Goal: Information Seeking & Learning: Learn about a topic

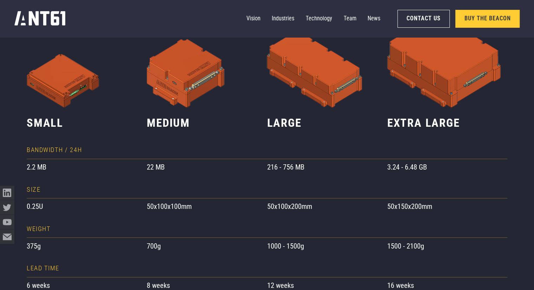
scroll to position [491, 0]
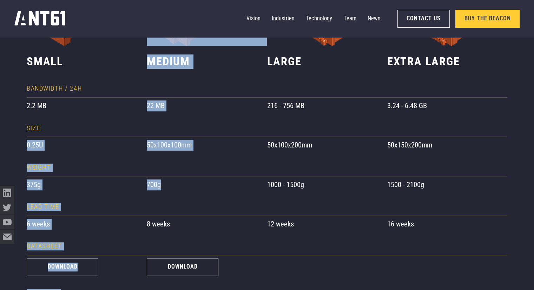
drag, startPoint x: 167, startPoint y: 189, endPoint x: 3, endPoint y: 138, distance: 172.2
click at [3, 138] on div "**********" at bounding box center [267, 91] width 534 height 584
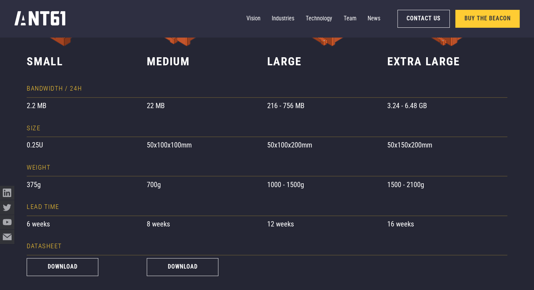
click at [62, 136] on div "Size" at bounding box center [87, 128] width 120 height 17
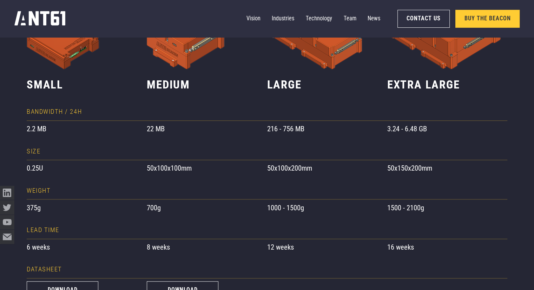
scroll to position [0, 0]
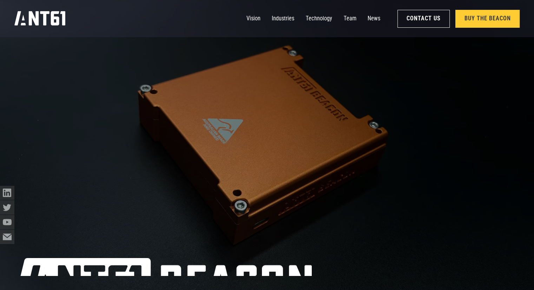
drag, startPoint x: 153, startPoint y: 171, endPoint x: 216, endPoint y: -31, distance: 211.4
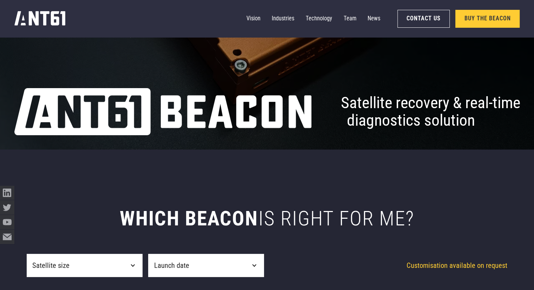
scroll to position [175, 0]
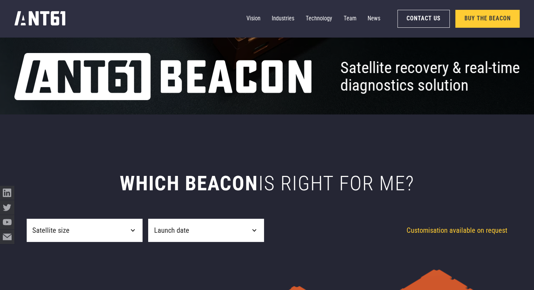
click at [119, 226] on div "Satellite size" at bounding box center [85, 230] width 116 height 23
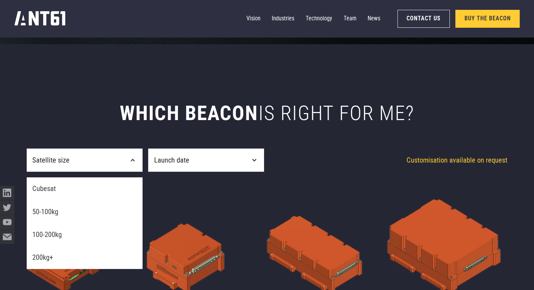
click at [210, 109] on h2 "which beacon is right for me?" at bounding box center [267, 113] width 480 height 24
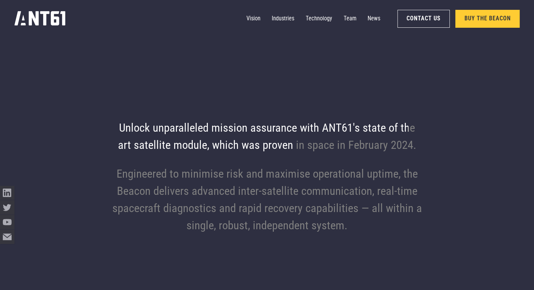
scroll to position [947, 0]
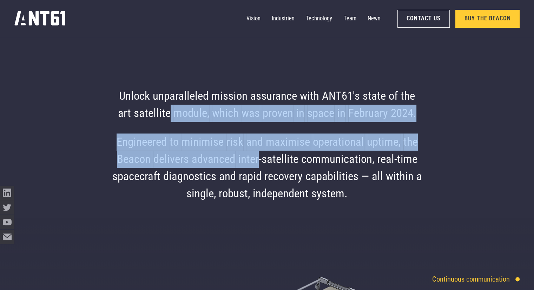
drag, startPoint x: 260, startPoint y: 167, endPoint x: 168, endPoint y: 104, distance: 110.6
click at [169, 105] on div "Unlock unparalleled mission assurance with ANT61's state of the art satellite m…" at bounding box center [267, 145] width 534 height 290
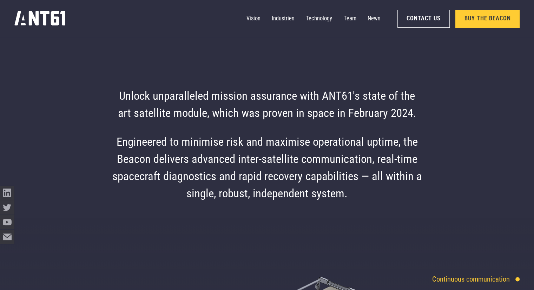
click at [168, 103] on div "unparalleled" at bounding box center [181, 96] width 56 height 17
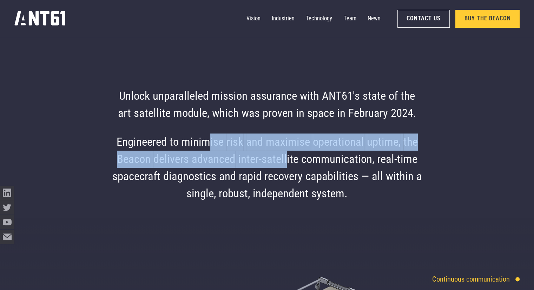
drag, startPoint x: 286, startPoint y: 159, endPoint x: 206, endPoint y: 134, distance: 83.6
click at [206, 134] on div "Engineered to minimise risk and maximise operational uptime, the Beacon deliver…" at bounding box center [266, 167] width 309 height 69
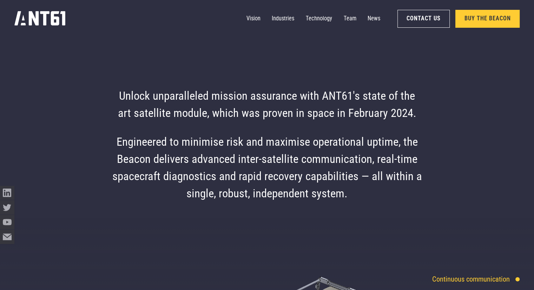
click at [167, 146] on div "Engineered" at bounding box center [141, 141] width 50 height 17
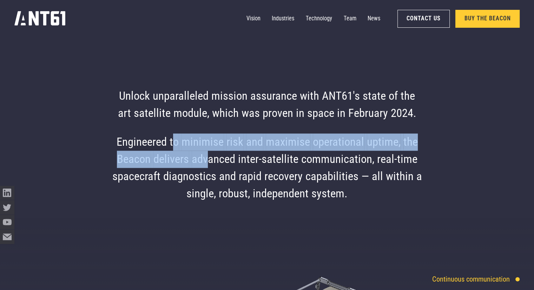
drag, startPoint x: 207, startPoint y: 166, endPoint x: 176, endPoint y: 148, distance: 35.2
click at [176, 148] on div "Engineered to minimise risk and maximise operational uptime, the Beacon deliver…" at bounding box center [266, 167] width 309 height 69
click at [176, 148] on div "to" at bounding box center [173, 141] width 9 height 17
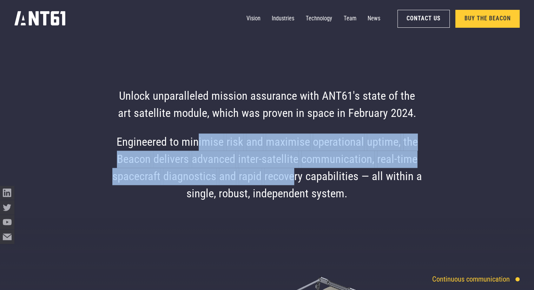
drag, startPoint x: 296, startPoint y: 175, endPoint x: 140, endPoint y: 146, distance: 158.9
click at [140, 146] on div "Engineered to minimise risk and maximise operational uptime, the Beacon deliver…" at bounding box center [266, 167] width 309 height 69
click at [140, 146] on div "Engineered" at bounding box center [141, 141] width 50 height 17
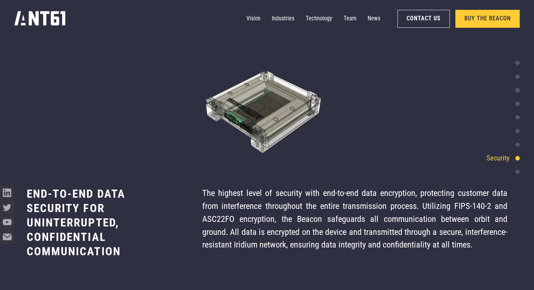
click at [512, 175] on div "Globally accessible" at bounding box center [486, 171] width 65 height 11
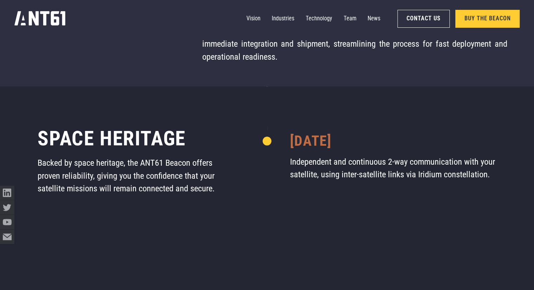
scroll to position [3496, 0]
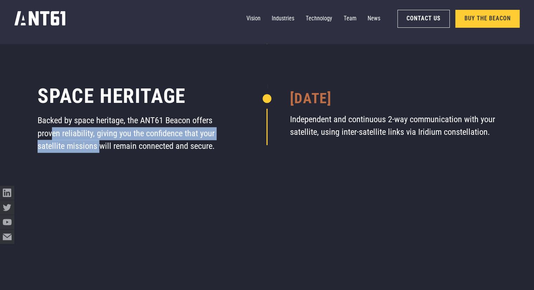
drag, startPoint x: 73, startPoint y: 137, endPoint x: 53, endPoint y: 128, distance: 21.7
click at [53, 128] on p "Backed by space heritage, the ANT61 Beacon offers proven reliability, giving yo…" at bounding box center [129, 133] width 183 height 39
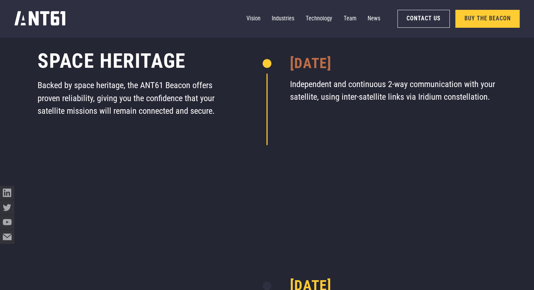
scroll to position [3461, 0]
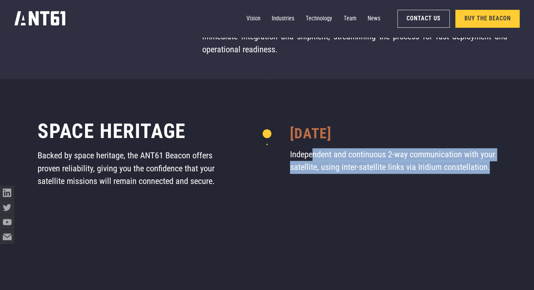
drag, startPoint x: 522, startPoint y: 168, endPoint x: 311, endPoint y: 152, distance: 211.9
click at [311, 152] on p "Independent and continuous 2-way communication with your satellite, using inter…" at bounding box center [393, 161] width 206 height 26
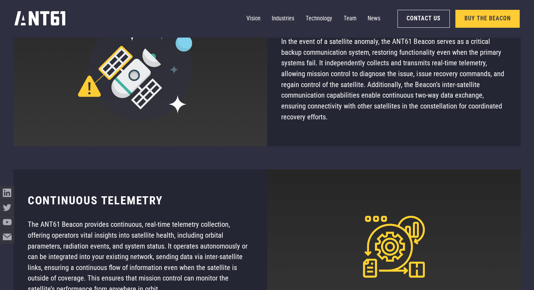
scroll to position [4233, 0]
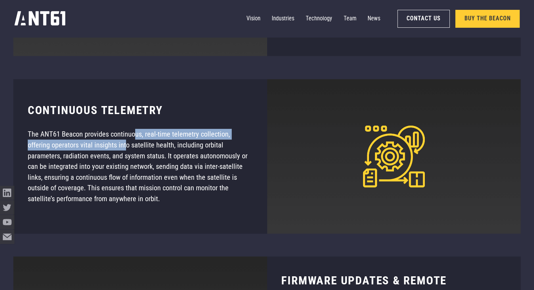
drag, startPoint x: 113, startPoint y: 139, endPoint x: 102, endPoint y: 172, distance: 34.2
click at [101, 166] on p "The ANT61 Beacon provides continuous, real-time telemetry collection, offering …" at bounding box center [140, 166] width 225 height 75
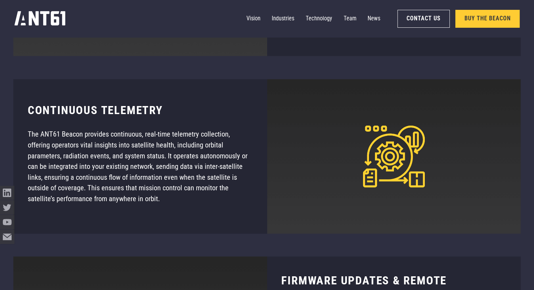
click at [102, 172] on p "The ANT61 Beacon provides continuous, real-time telemetry collection, offering …" at bounding box center [140, 166] width 225 height 75
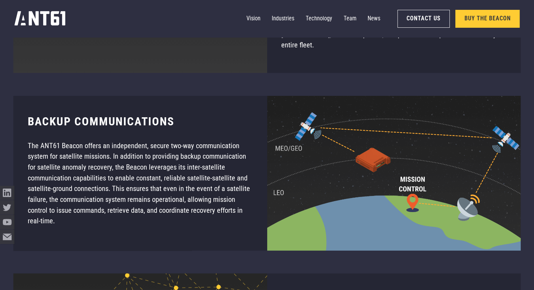
scroll to position [4584, 0]
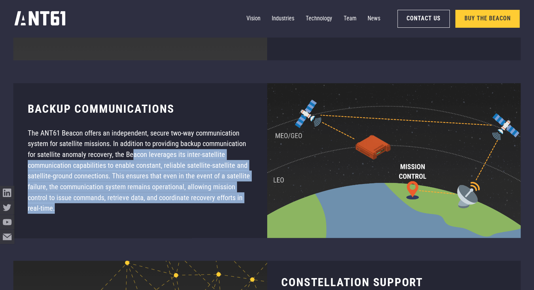
drag, startPoint x: 196, startPoint y: 224, endPoint x: 132, endPoint y: 160, distance: 90.8
click at [132, 160] on div "Backup communications The ANT61 Beacon offers an independent, secure two-way co…" at bounding box center [139, 160] width 253 height 155
click at [132, 160] on p "The ANT61 Beacon offers an independent, secure two-way communication system for…" at bounding box center [140, 171] width 225 height 86
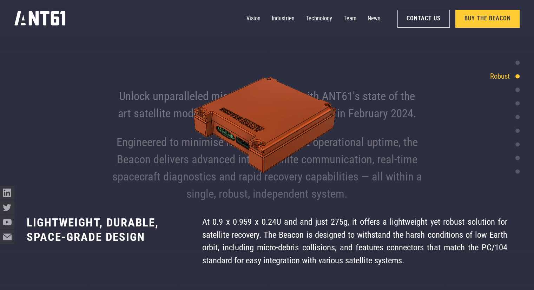
scroll to position [227, 0]
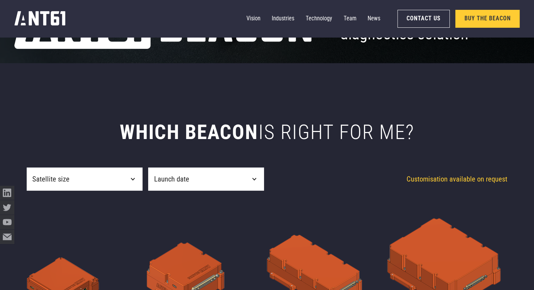
drag, startPoint x: 248, startPoint y: 205, endPoint x: 261, endPoint y: 6, distance: 199.0
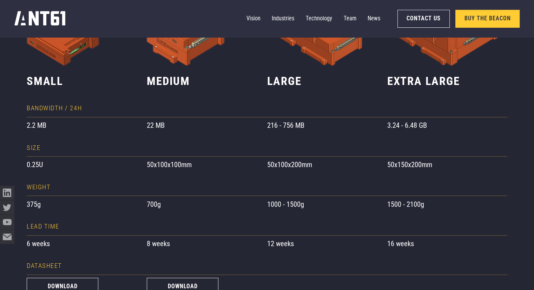
scroll to position [526, 0]
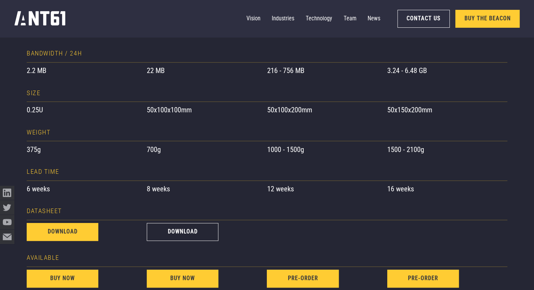
click at [75, 236] on link "download" at bounding box center [63, 232] width 72 height 18
click at [324, 152] on div "1000 - 1500g" at bounding box center [327, 149] width 120 height 11
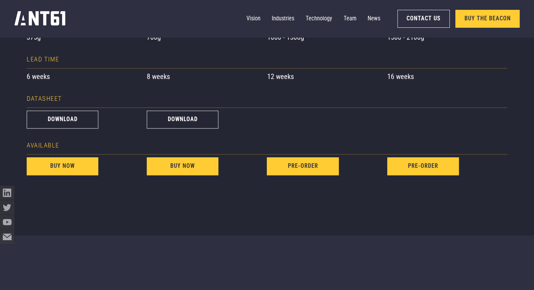
scroll to position [667, 0]
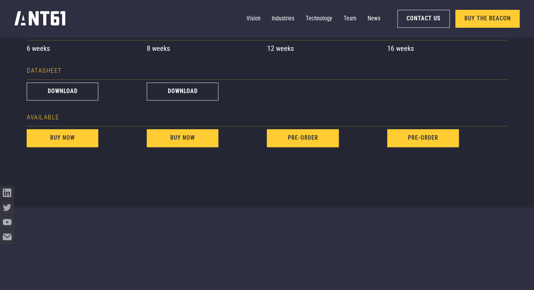
click at [67, 128] on div "buy now" at bounding box center [87, 138] width 120 height 24
click at [63, 141] on link "buy now" at bounding box center [63, 138] width 72 height 18
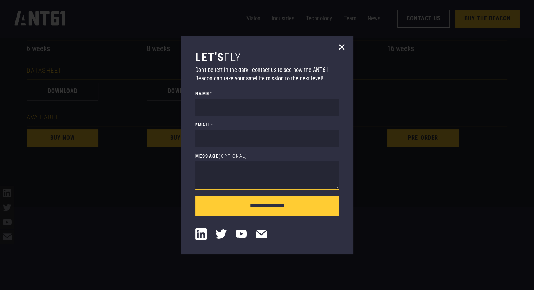
click at [83, 174] on div at bounding box center [267, 145] width 534 height 290
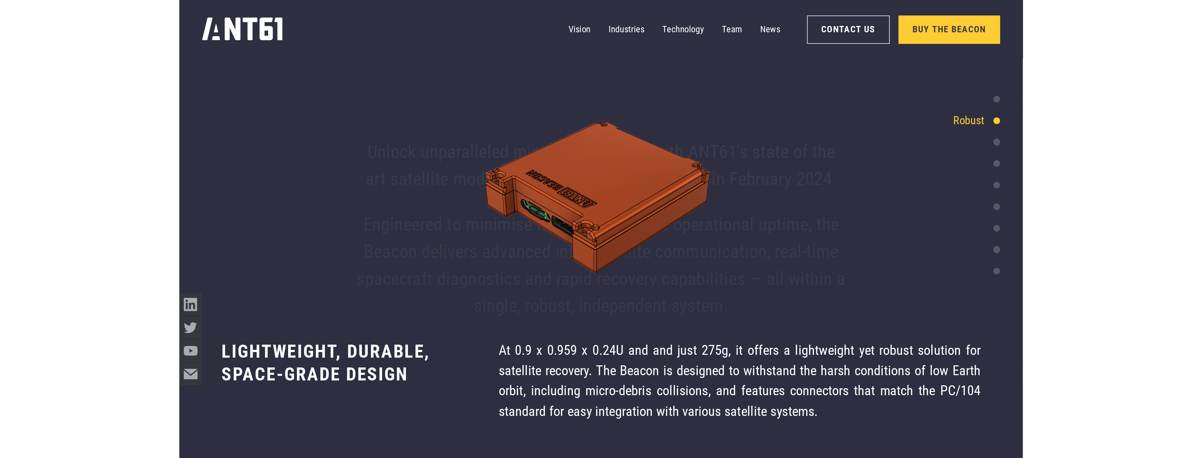
scroll to position [1474, 0]
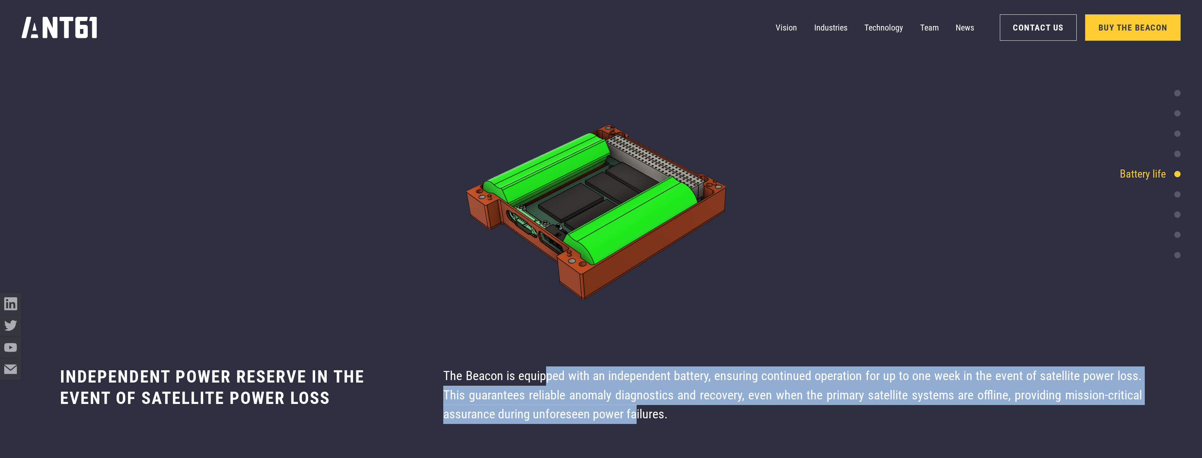
drag, startPoint x: 547, startPoint y: 379, endPoint x: 636, endPoint y: 411, distance: 95.0
click at [533, 289] on div "The Beacon is equipped with an independent battery, ensuring continued operatio…" at bounding box center [792, 395] width 698 height 58
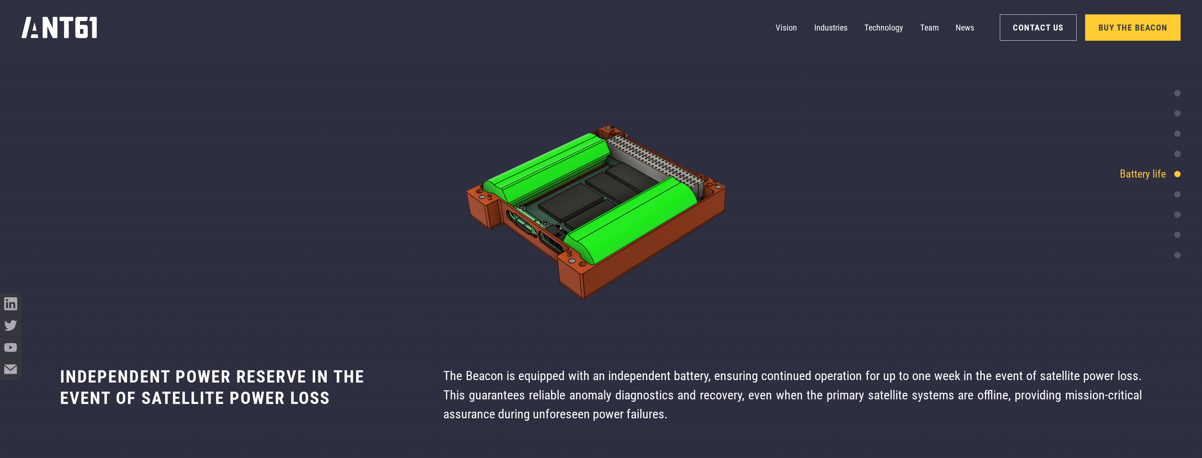
click at [533, 289] on div "At 0.9 x 0.959 x 0.24U and and just 275g, it offers a lightweight yet robust so…" at bounding box center [792, 395] width 698 height 58
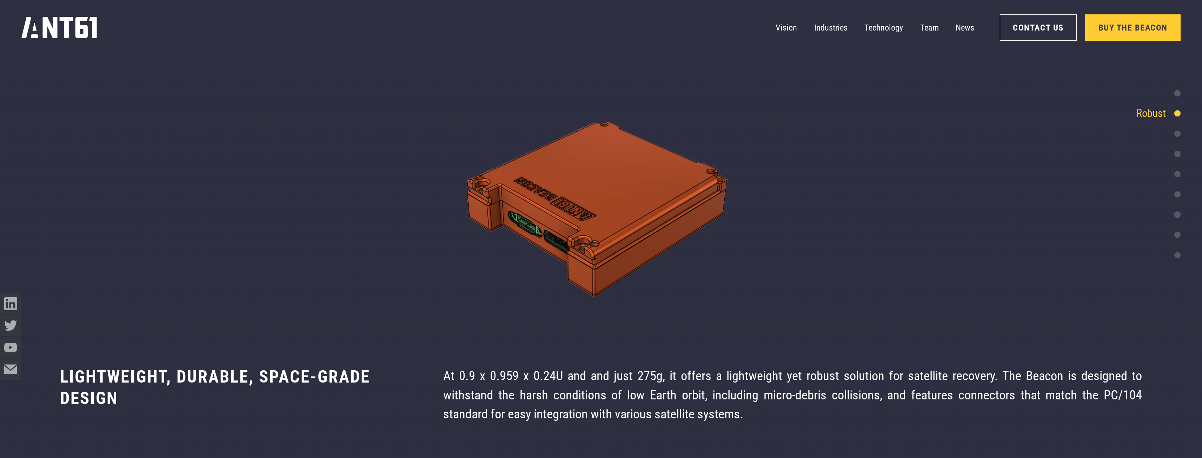
click at [533, 95] on div at bounding box center [1177, 93] width 6 height 6
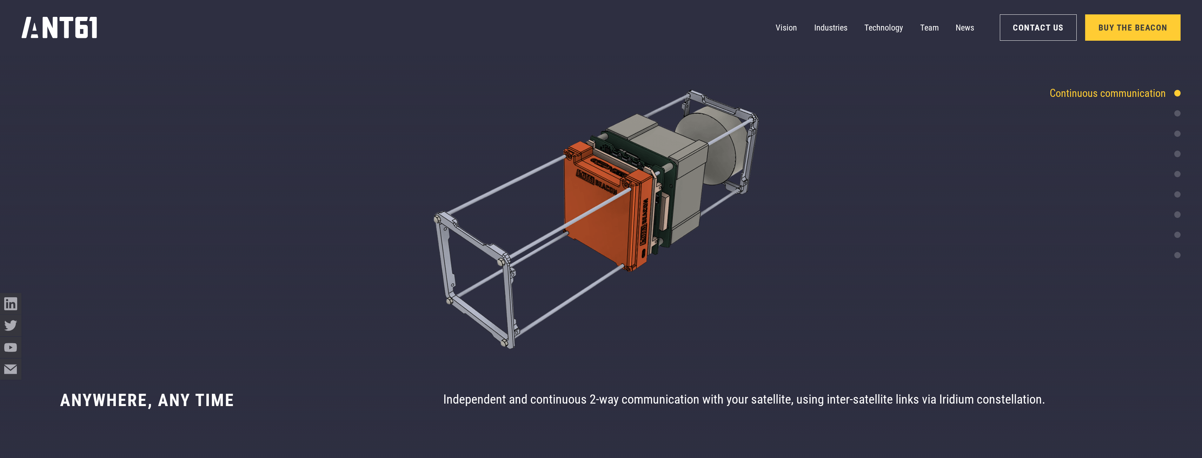
click at [533, 113] on div at bounding box center [1177, 113] width 6 height 6
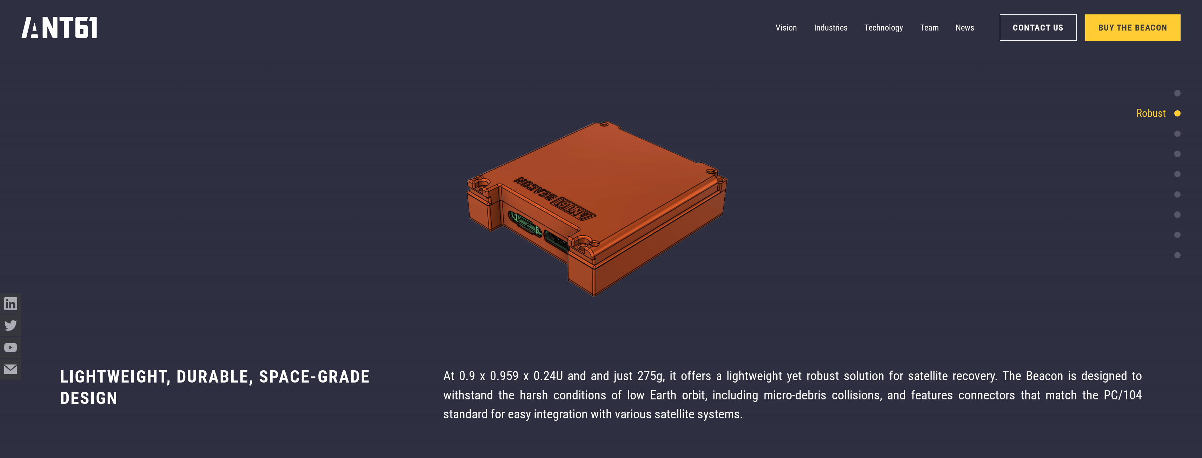
click at [533, 135] on div "Diagnostic & recovery tool" at bounding box center [1118, 134] width 125 height 16
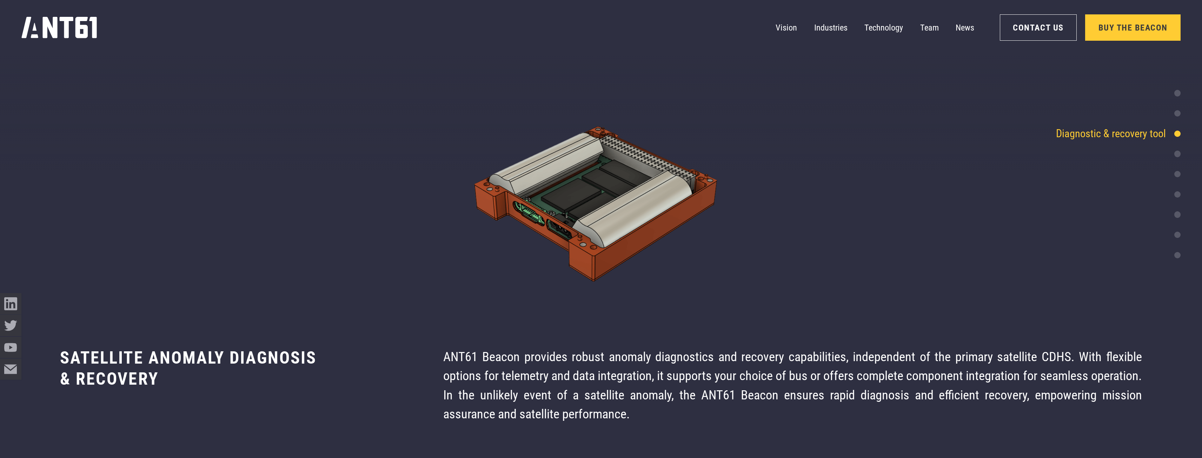
click at [533, 160] on img at bounding box center [601, 199] width 1202 height 228
click at [533, 154] on div "Telemetry & Data points" at bounding box center [1122, 154] width 115 height 16
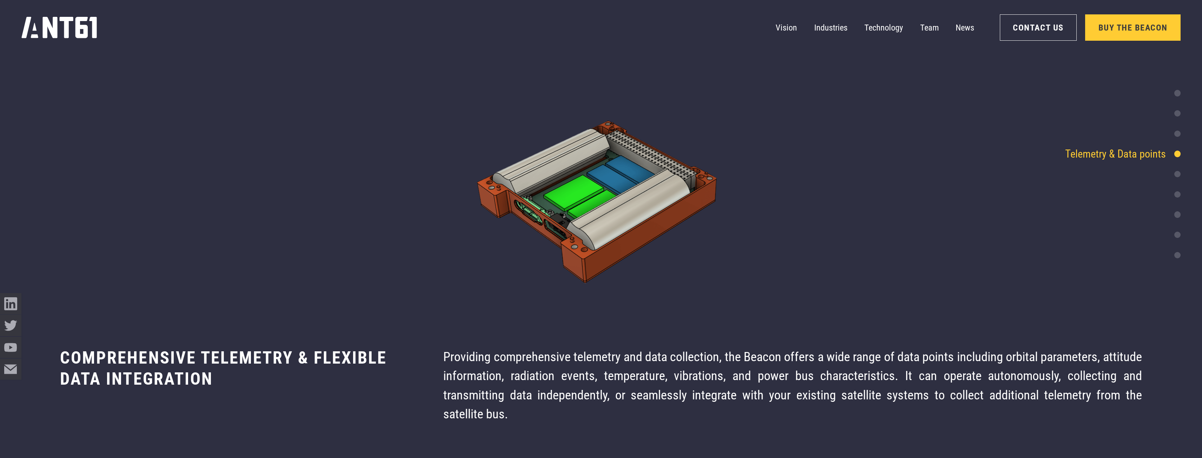
click at [533, 169] on div "Battery life" at bounding box center [1150, 174] width 61 height 16
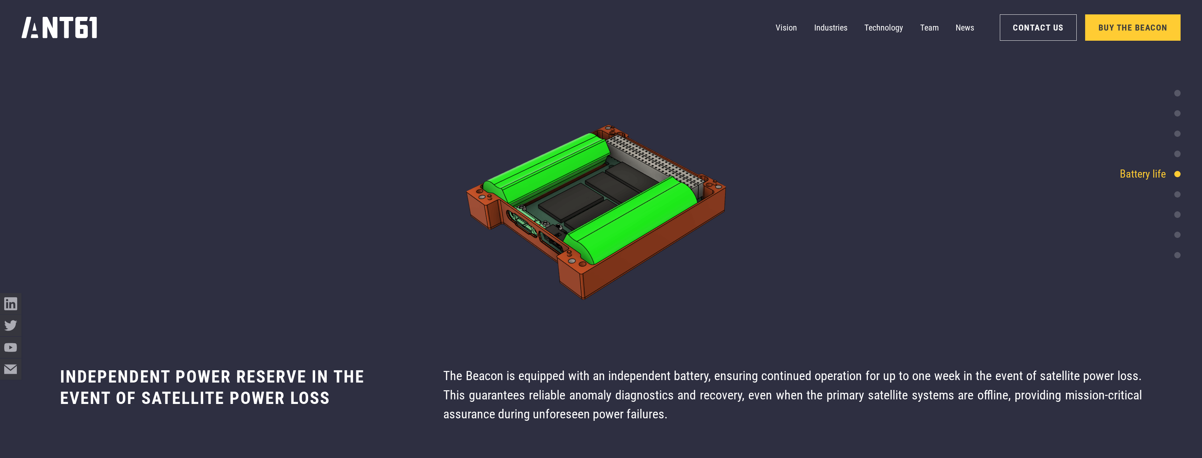
click at [533, 205] on div "Continuous communication Robust Diagnostic & recovery tool Telemetry & Data poi…" at bounding box center [1114, 174] width 131 height 178
click at [533, 199] on div "Integration ready" at bounding box center [1137, 194] width 86 height 16
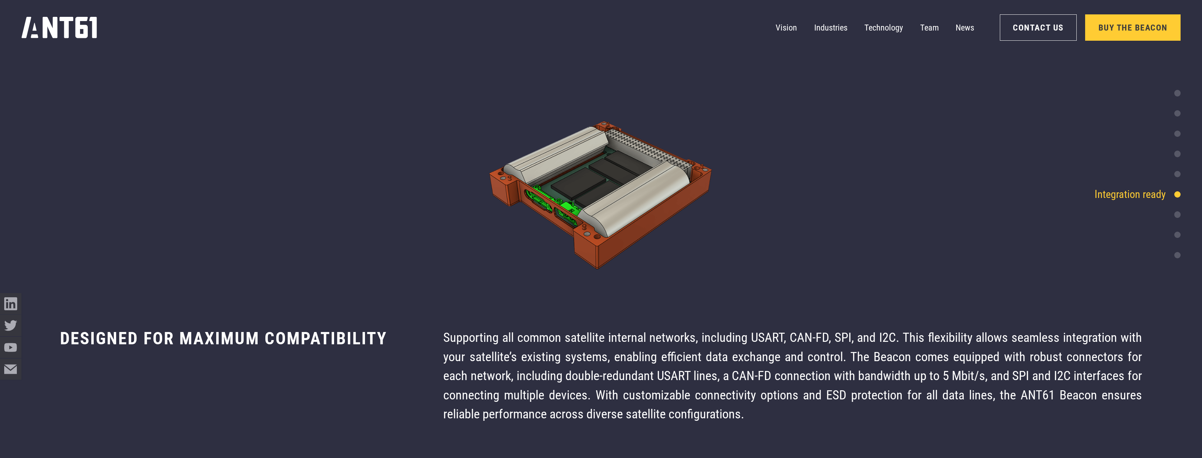
click at [533, 218] on div at bounding box center [1177, 214] width 6 height 6
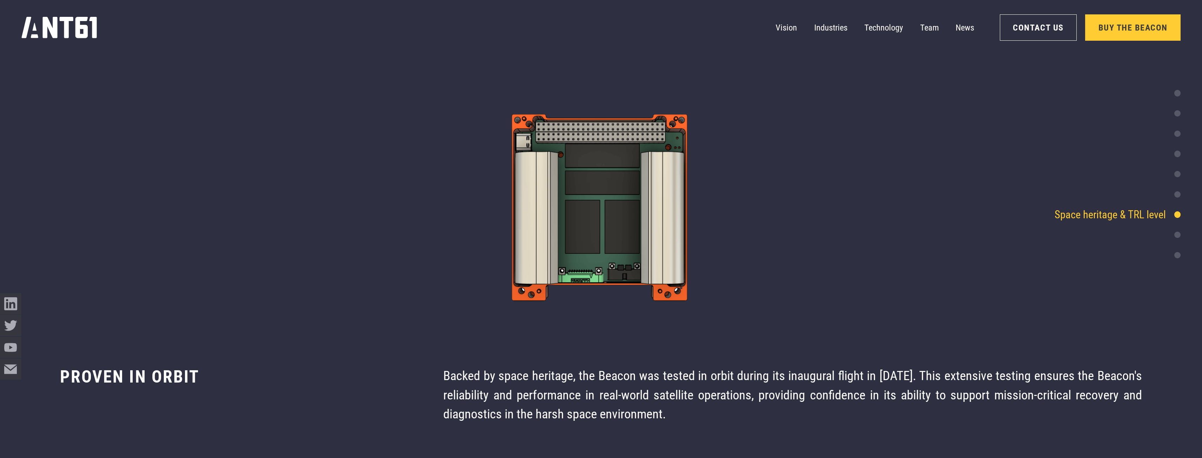
drag, startPoint x: 1177, startPoint y: 227, endPoint x: 1174, endPoint y: 234, distance: 7.7
click at [533, 234] on div "Security" at bounding box center [1155, 235] width 49 height 16
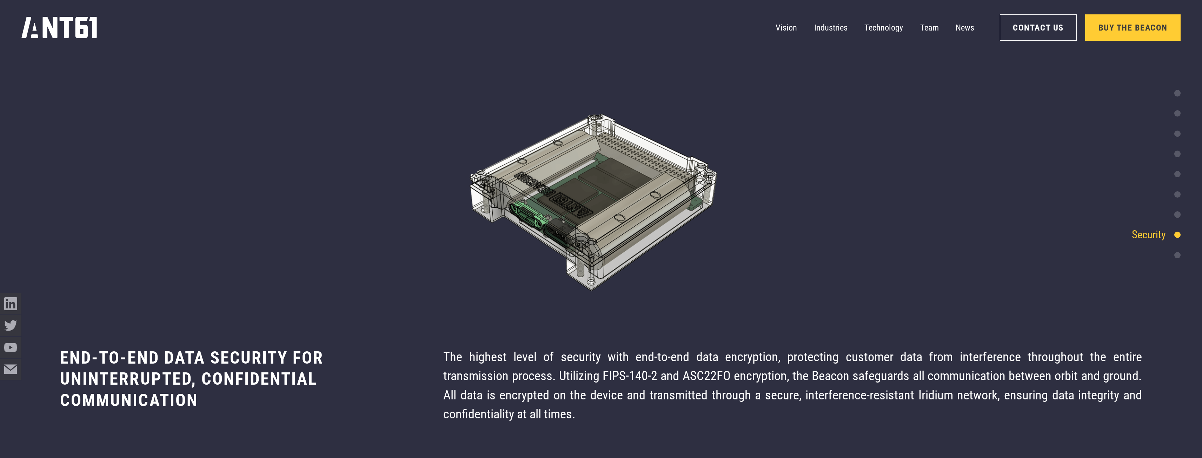
click at [533, 234] on div "Security" at bounding box center [1155, 235] width 49 height 16
click at [533, 253] on div at bounding box center [1177, 255] width 6 height 6
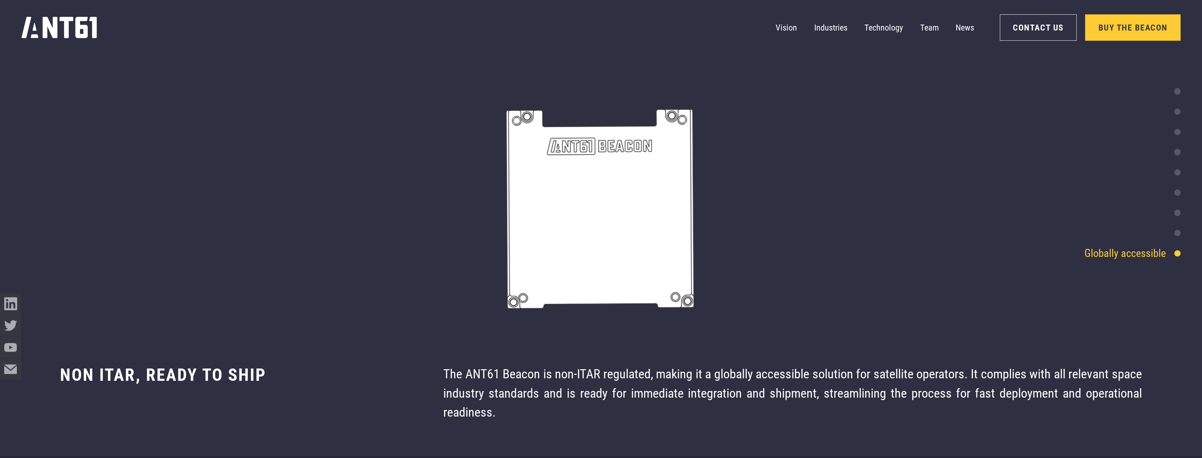
click at [533, 99] on div "Continuous communication" at bounding box center [1114, 92] width 131 height 16
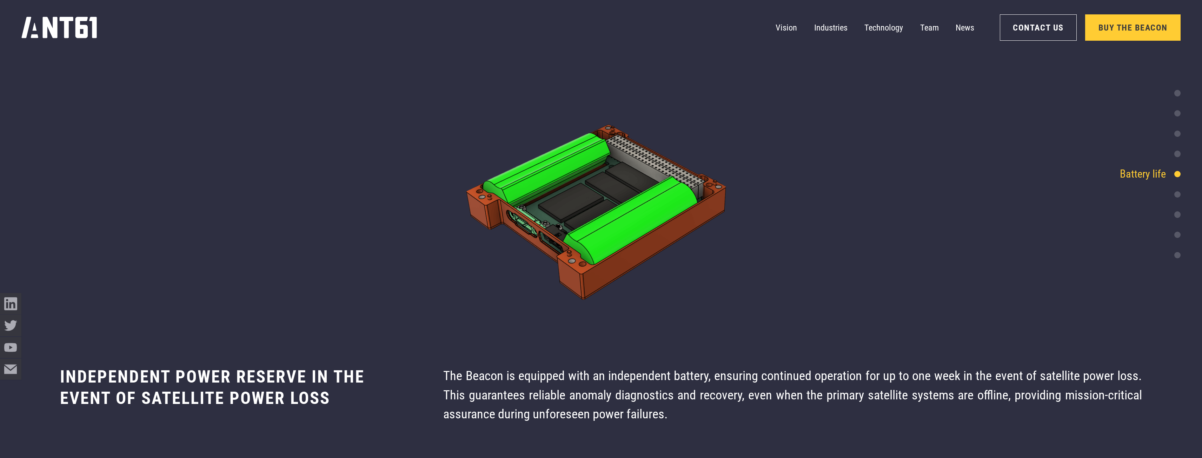
click at [533, 87] on div "Continuous communication" at bounding box center [1114, 93] width 131 height 16
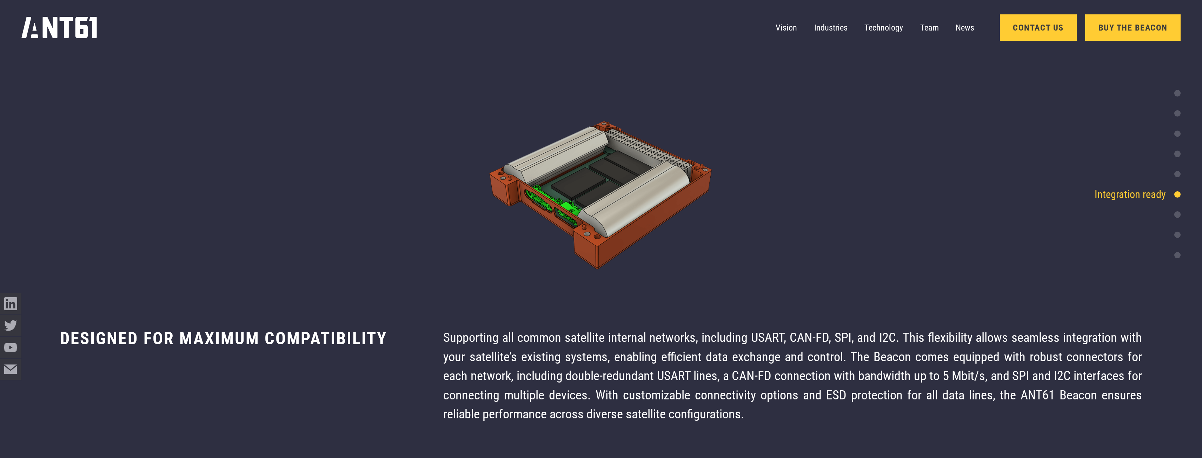
scroll to position [4074, 0]
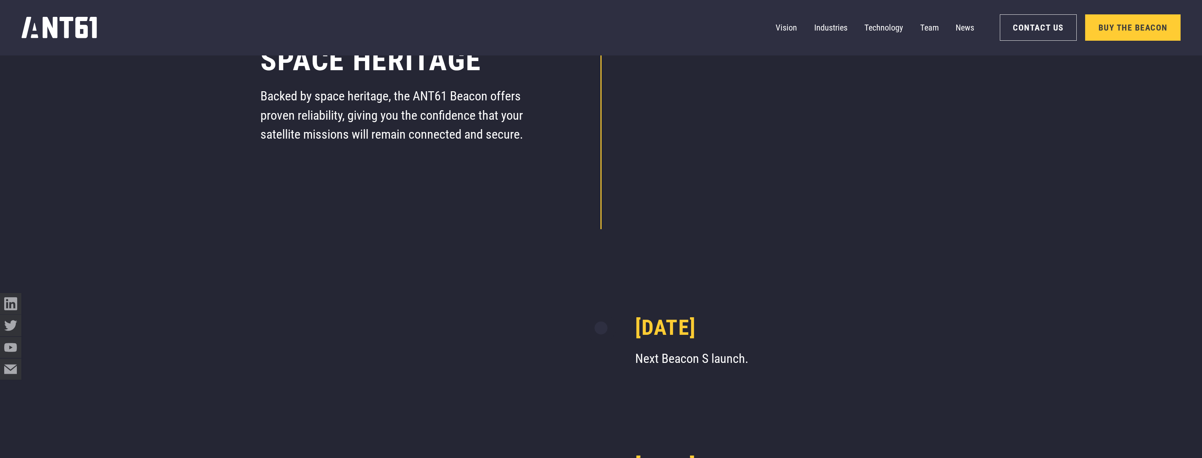
drag, startPoint x: 1010, startPoint y: 417, endPoint x: 1024, endPoint y: 454, distance: 39.6
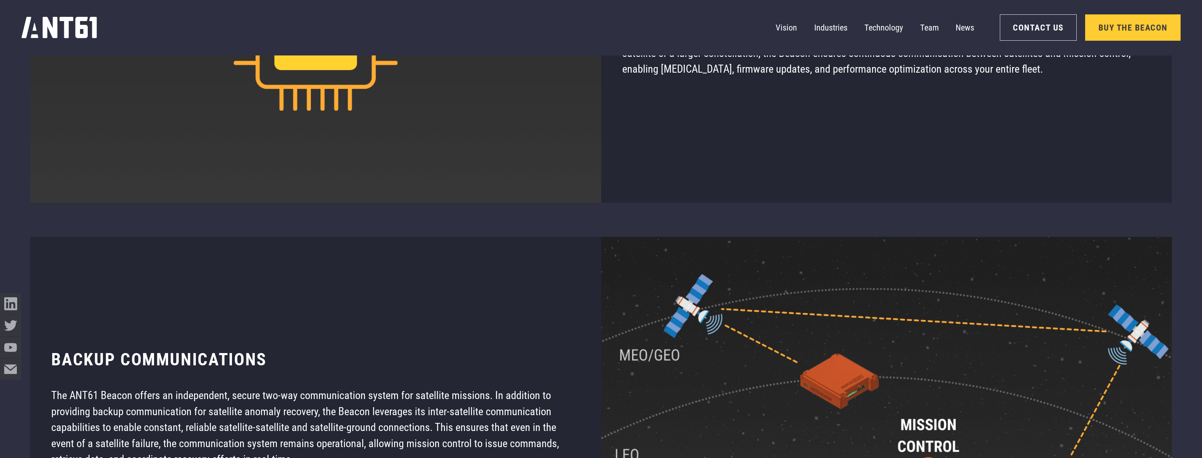
drag, startPoint x: 550, startPoint y: 315, endPoint x: 665, endPoint y: 415, distance: 152.5
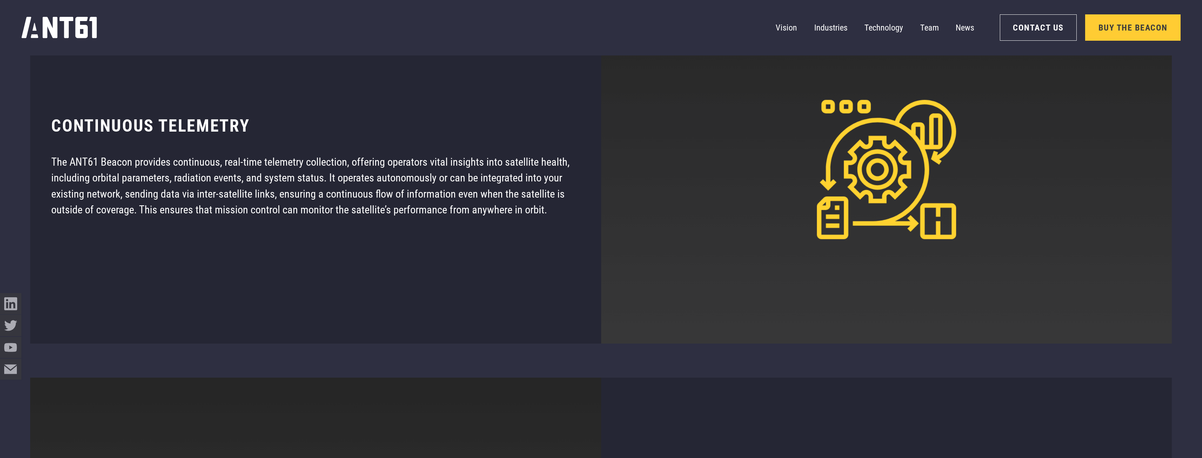
drag, startPoint x: 609, startPoint y: 389, endPoint x: 638, endPoint y: 119, distance: 272.4
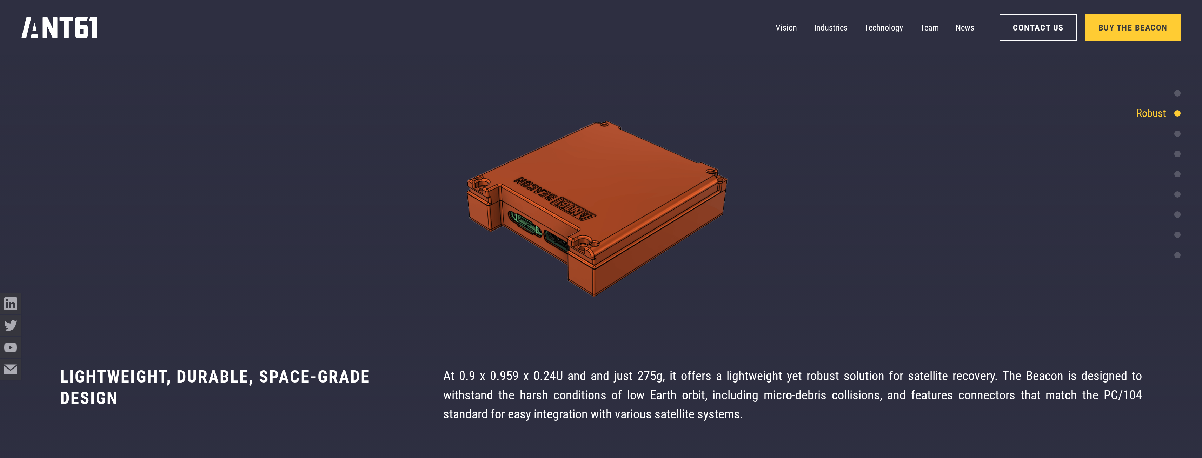
click at [533, 94] on div "Continuous communication" at bounding box center [1114, 93] width 131 height 16
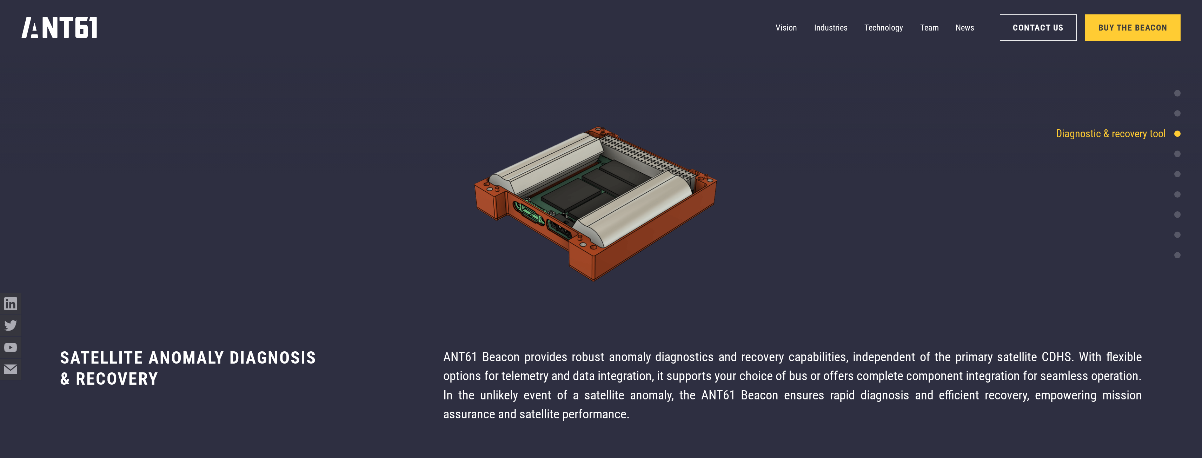
click at [533, 162] on div "Telemetry & Data points" at bounding box center [1115, 154] width 101 height 16
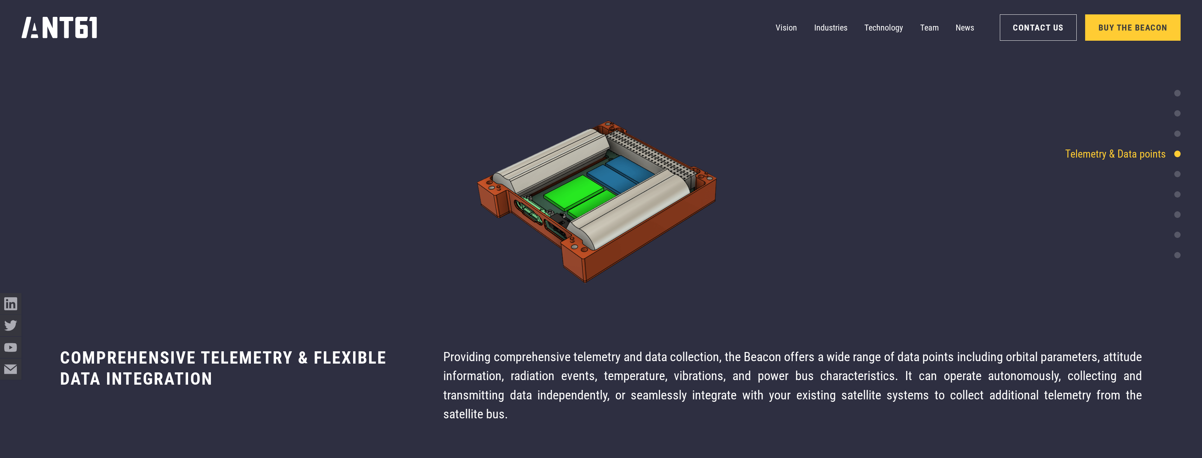
click at [533, 174] on div at bounding box center [1177, 174] width 6 height 6
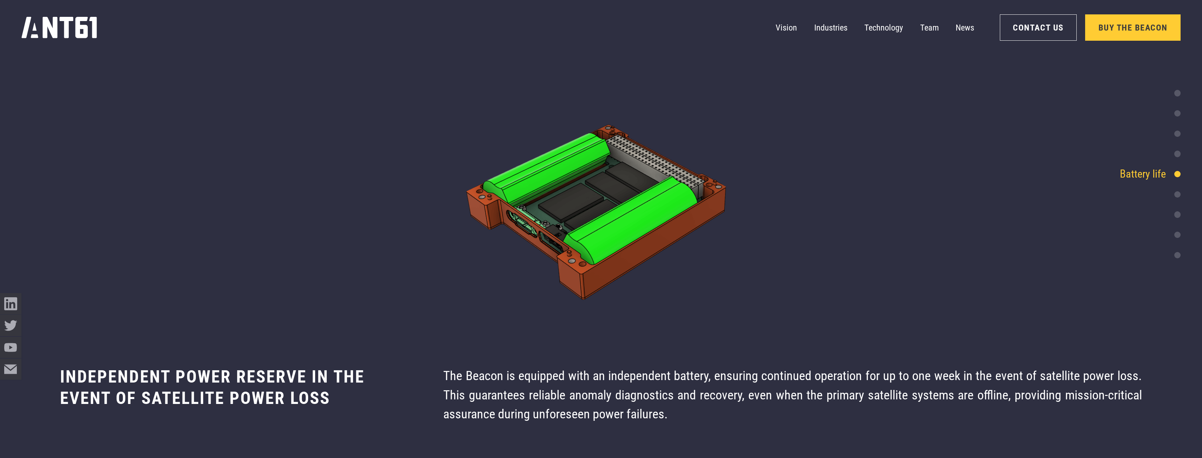
click at [533, 211] on div "Space heritage & TRL level" at bounding box center [1117, 215] width 126 height 16
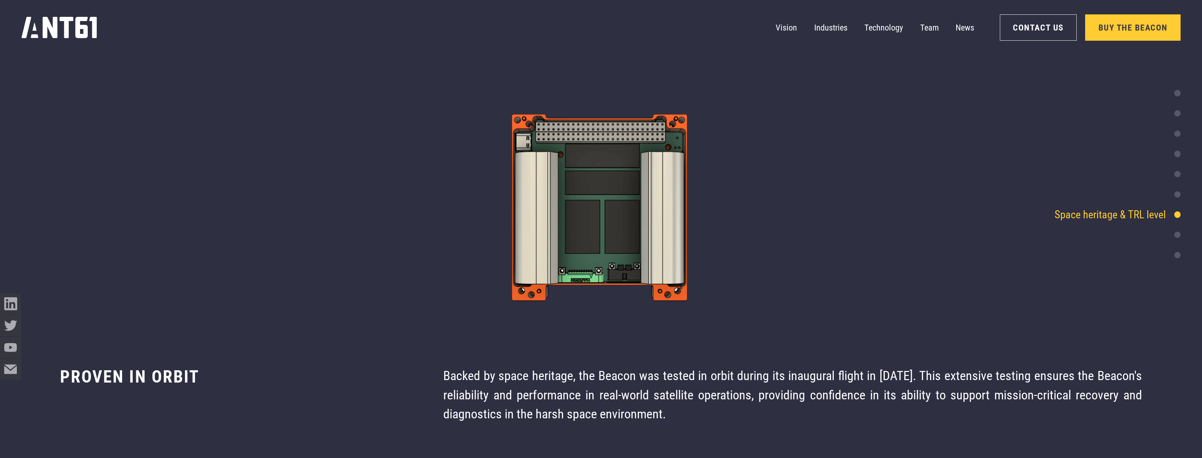
click at [533, 261] on div "Globally accessible" at bounding box center [1132, 255] width 96 height 16
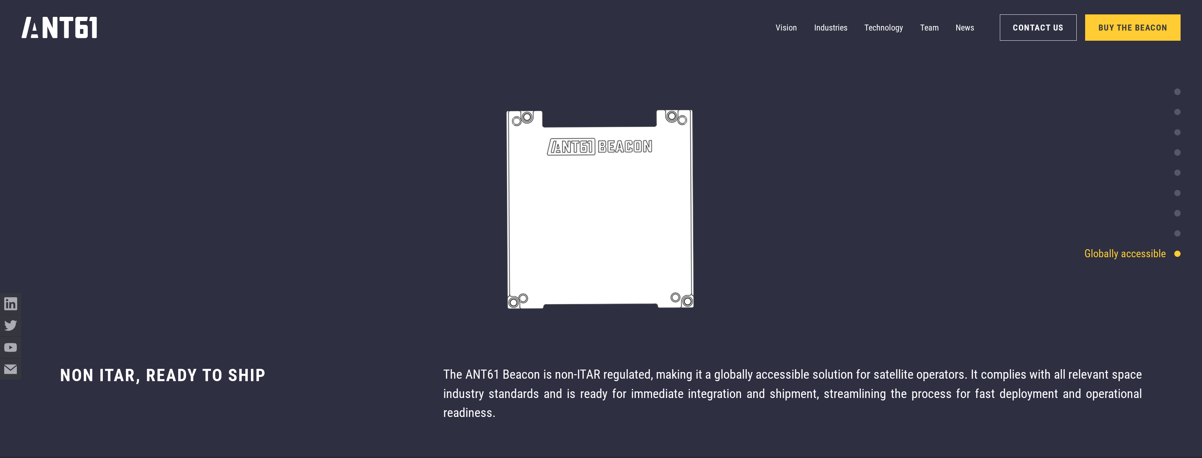
click at [533, 244] on div "Continuous communication Robust Diagnostic & recovery tool Telemetry & Data poi…" at bounding box center [1114, 173] width 131 height 178
click at [533, 84] on div "Continuous communication Robust Diagnostic & recovery tool Telemetry & Data poi…" at bounding box center [601, 227] width 1202 height 458
click at [533, 94] on div at bounding box center [1177, 91] width 6 height 6
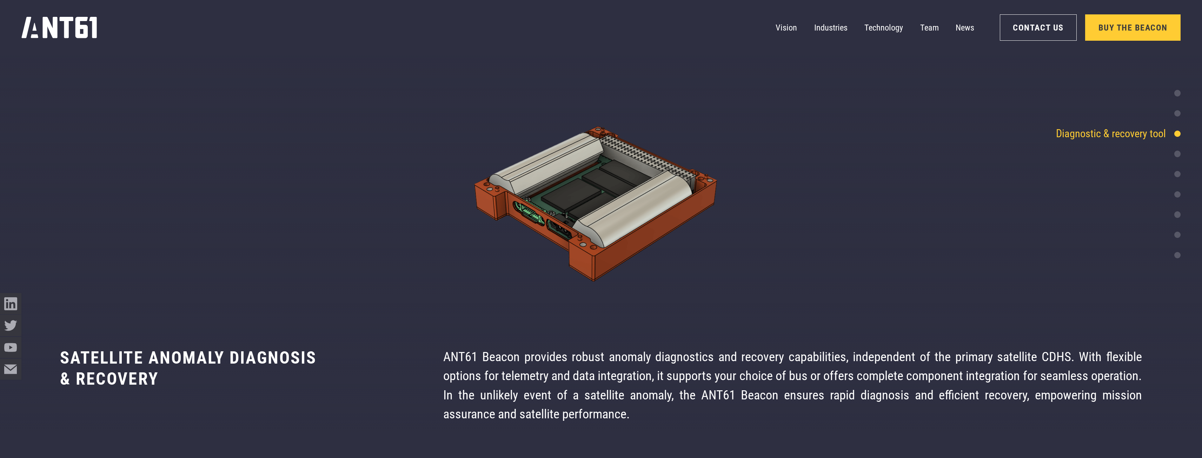
scroll to position [2734, 0]
click at [533, 259] on div "Globally accessible" at bounding box center [1132, 255] width 96 height 16
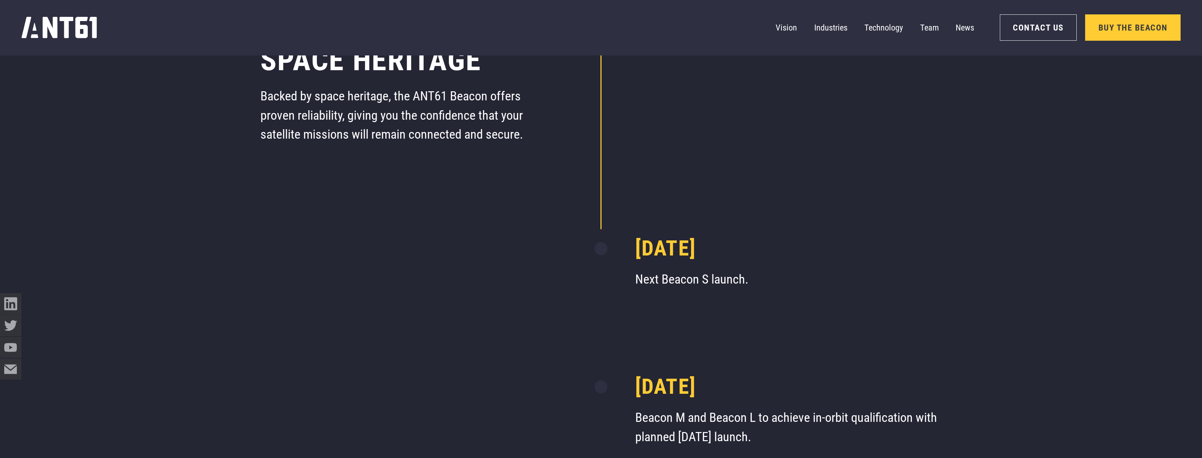
scroll to position [5804, 0]
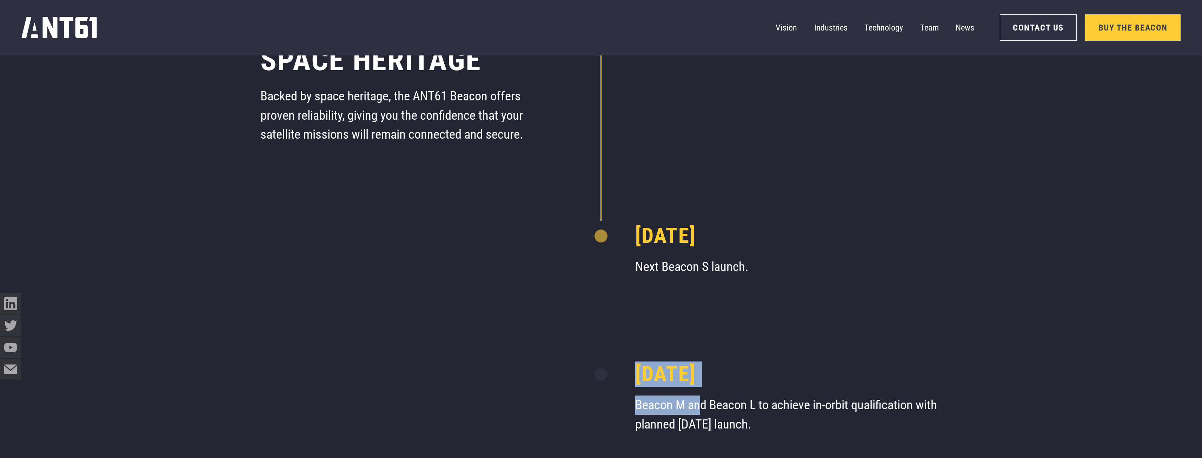
drag, startPoint x: 700, startPoint y: 401, endPoint x: 616, endPoint y: 392, distance: 84.4
click at [533, 289] on div "[DATE] Beacon M and Beacon L to achieve in-orbit qualification with planned [DA…" at bounding box center [788, 410] width 307 height 115
click at [533, 289] on div at bounding box center [601, 410] width 68 height 115
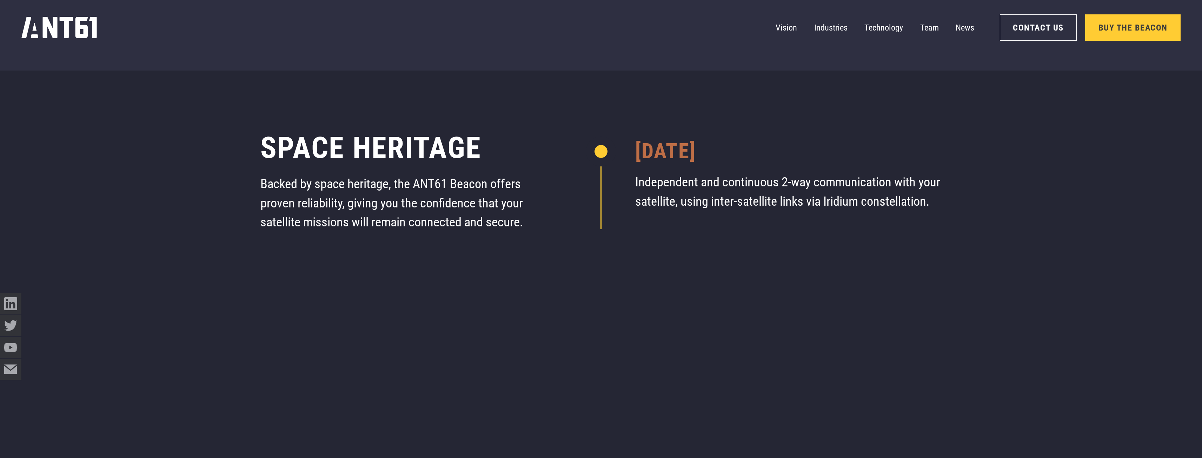
click at [533, 181] on p "Independent and continuous 2-way communication with your satellite, using inter…" at bounding box center [788, 192] width 307 height 38
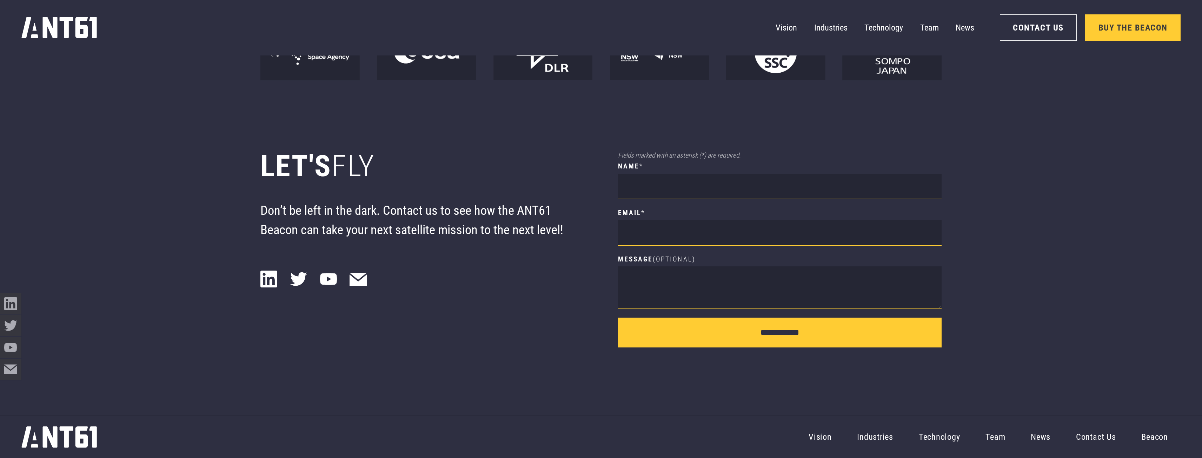
scroll to position [8611, 0]
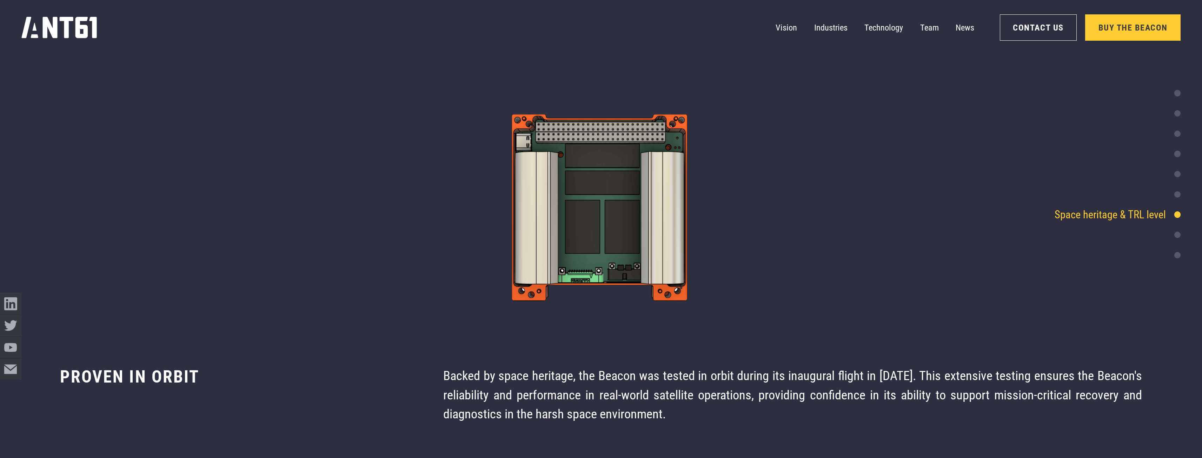
click at [533, 87] on div "Continuous communication" at bounding box center [1114, 93] width 131 height 16
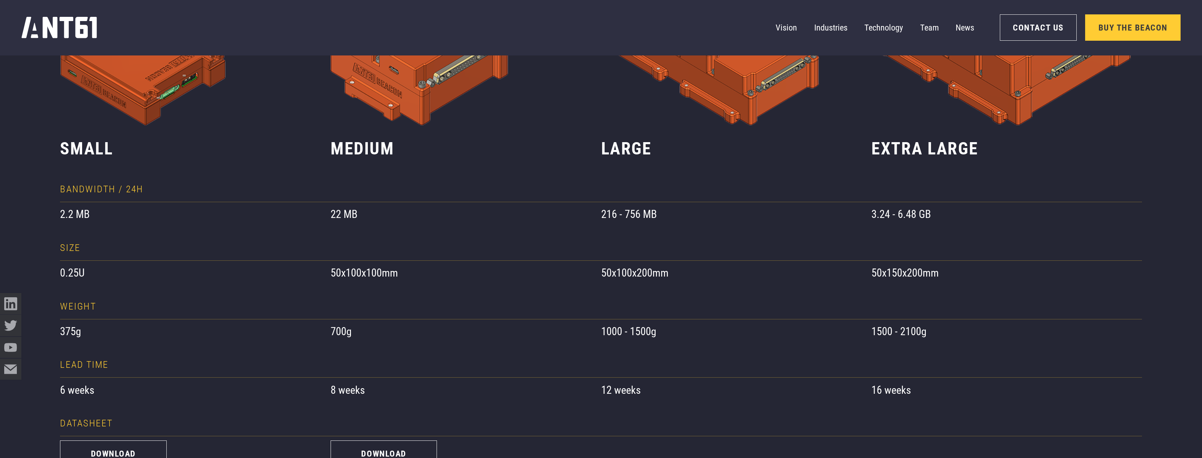
scroll to position [752, 0]
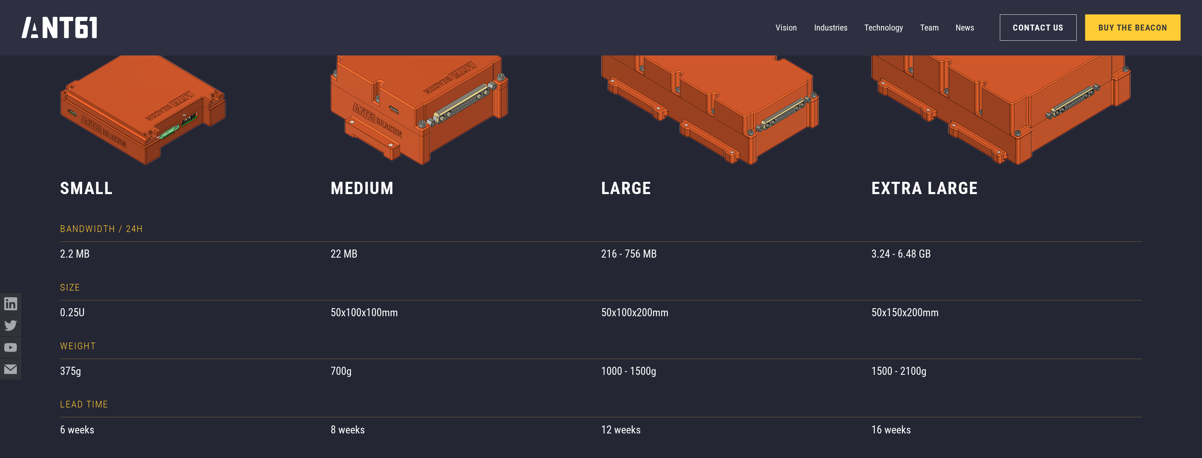
click at [341, 289] on div "medium 22 MB 50x100x100mm 700g 8 weeks download buy now" at bounding box center [466, 237] width 271 height 685
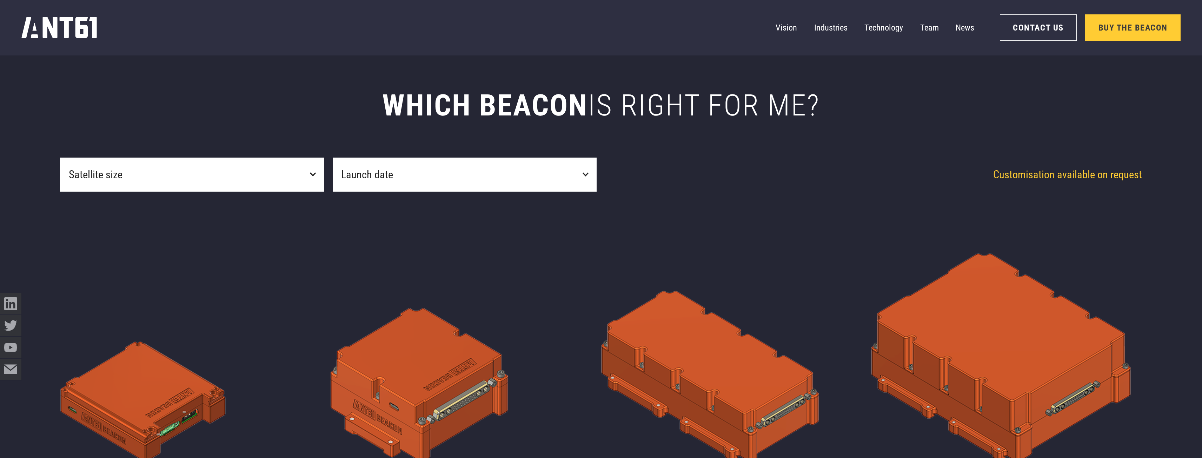
scroll to position [401, 0]
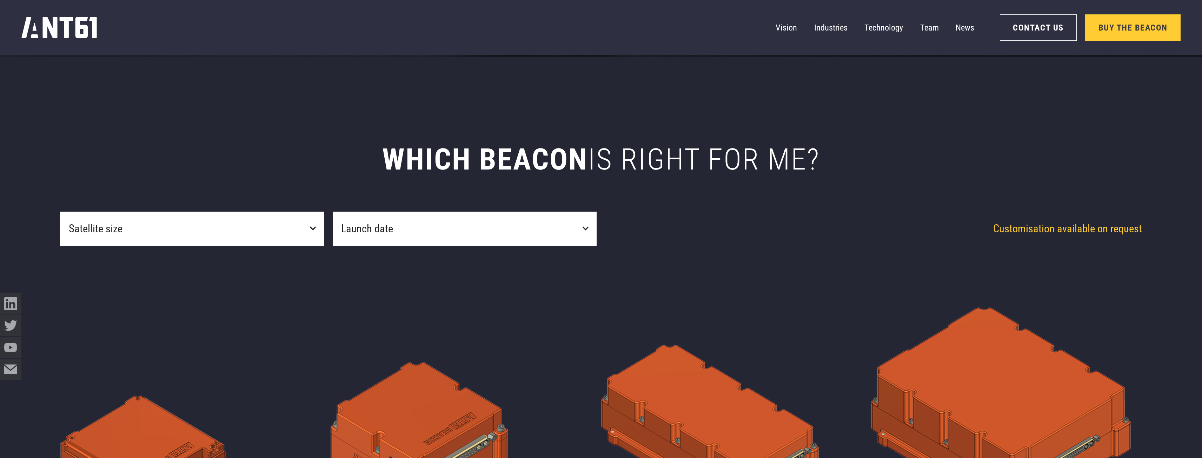
click at [298, 227] on div "Satellite size" at bounding box center [192, 229] width 264 height 34
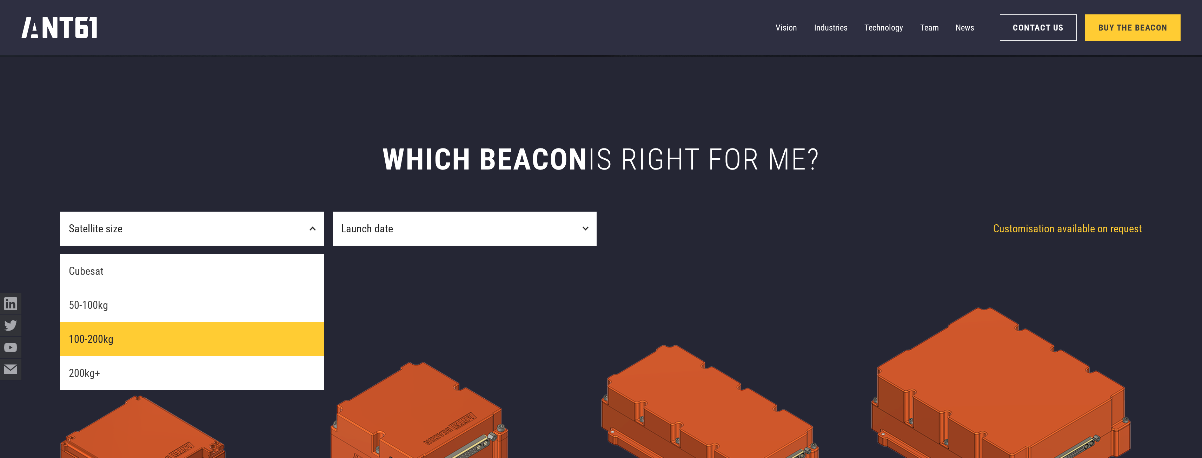
click at [94, 289] on link "100-200kg" at bounding box center [192, 339] width 264 height 34
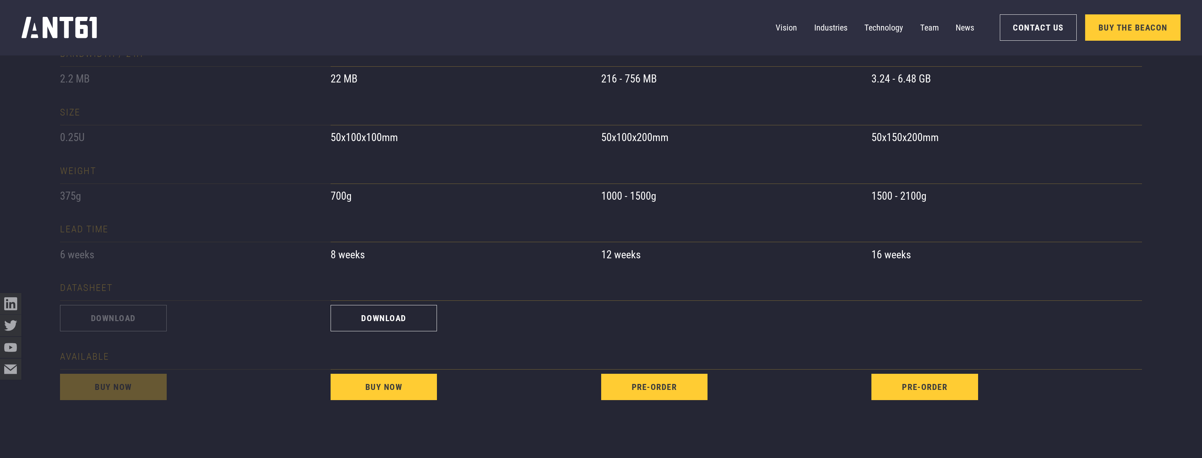
scroll to position [928, 0]
click at [387, 289] on link "download" at bounding box center [384, 318] width 106 height 26
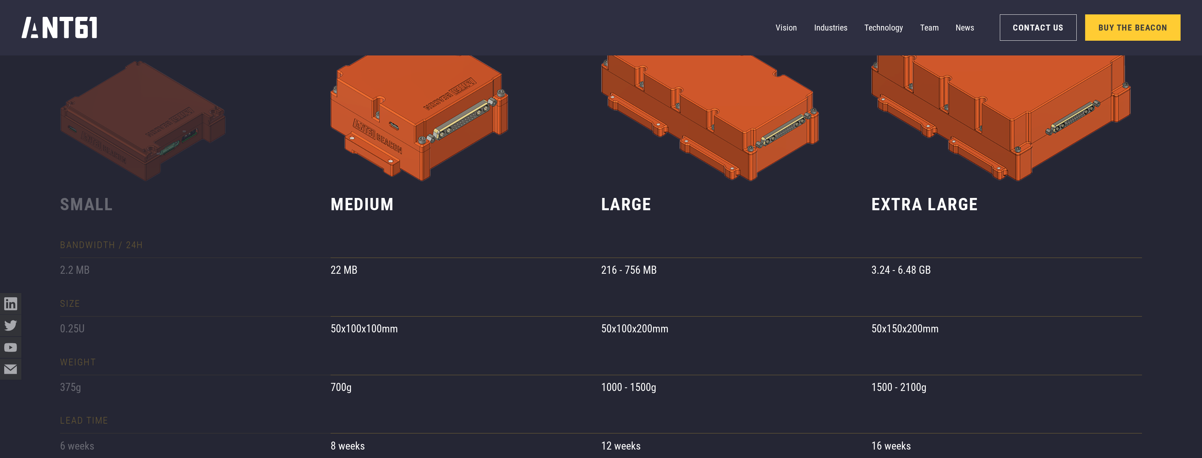
scroll to position [717, 0]
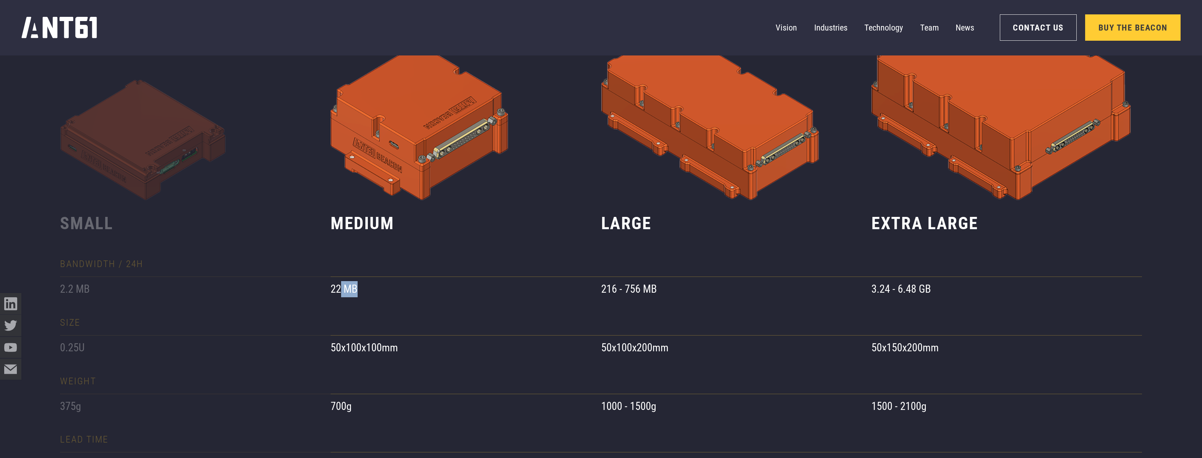
drag, startPoint x: 334, startPoint y: 321, endPoint x: 340, endPoint y: 285, distance: 37.0
click at [340, 285] on div "medium 22 MB 50x100x100mm 700g 8 weeks download buy now" at bounding box center [466, 272] width 271 height 685
click at [340, 285] on div "22 MB" at bounding box center [466, 289] width 271 height 16
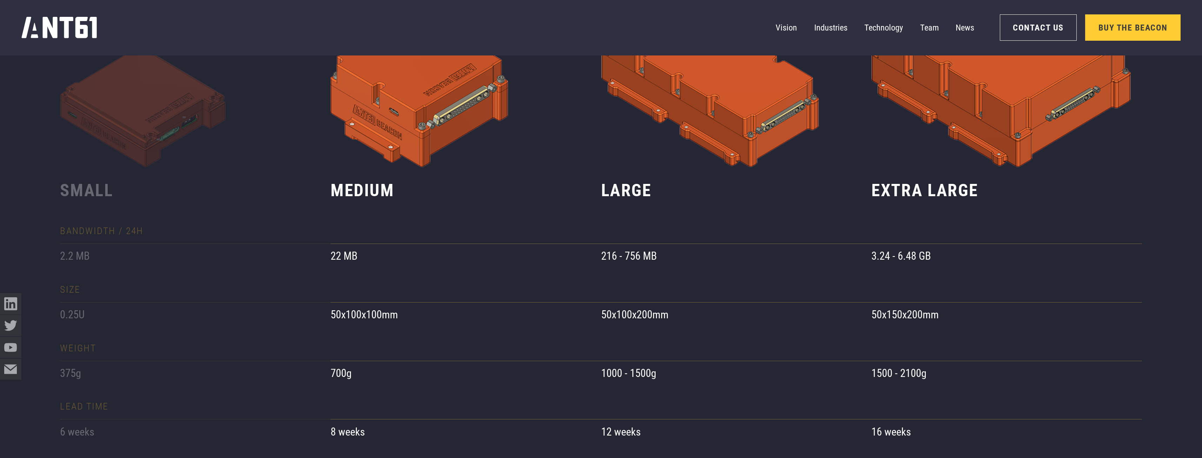
scroll to position [787, 0]
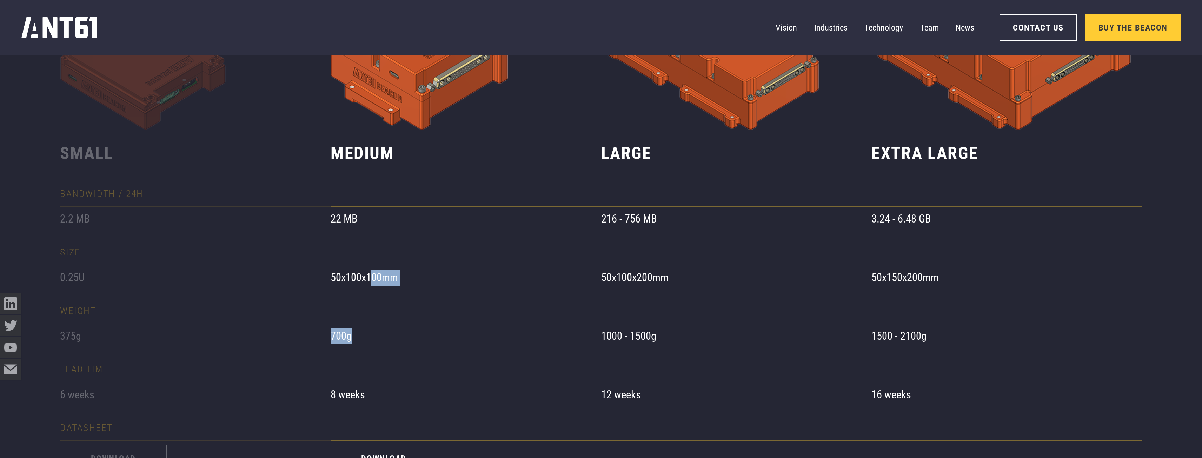
drag, startPoint x: 365, startPoint y: 378, endPoint x: 372, endPoint y: 288, distance: 89.7
click at [372, 288] on div "medium 22 MB 50x100x100mm 700g 8 weeks download buy now" at bounding box center [466, 202] width 271 height 685
click at [372, 288] on div "50x100x100mm" at bounding box center [466, 277] width 271 height 25
click at [371, 289] on div at bounding box center [466, 311] width 271 height 26
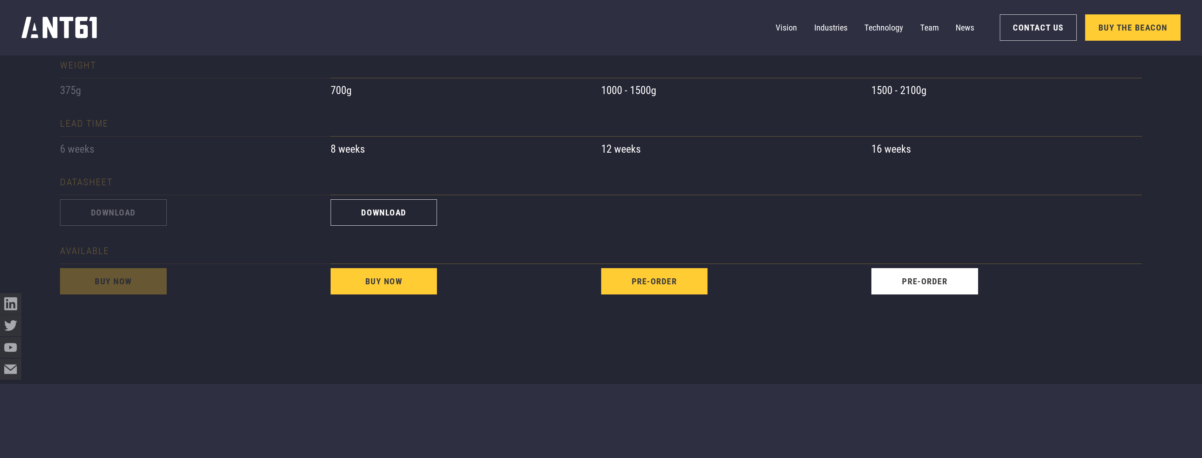
scroll to position [822, 0]
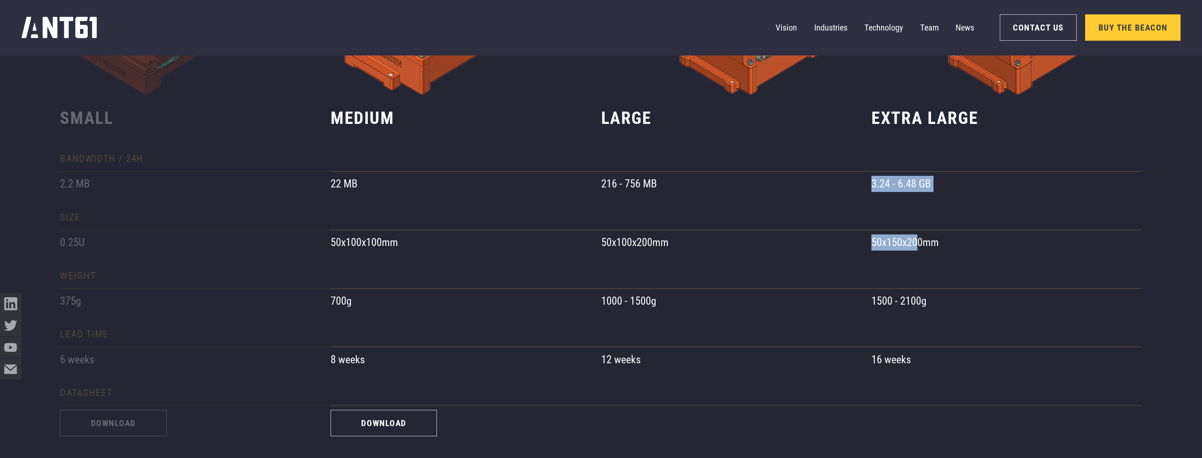
drag, startPoint x: 890, startPoint y: 172, endPoint x: 876, endPoint y: 165, distance: 15.9
click at [533, 165] on div "extra large 3.24 - 6.48 GB 50x150x200mm 1500 - 2100g 16 weeks download pre-order" at bounding box center [1006, 167] width 271 height 685
click at [533, 165] on div at bounding box center [1006, 159] width 271 height 26
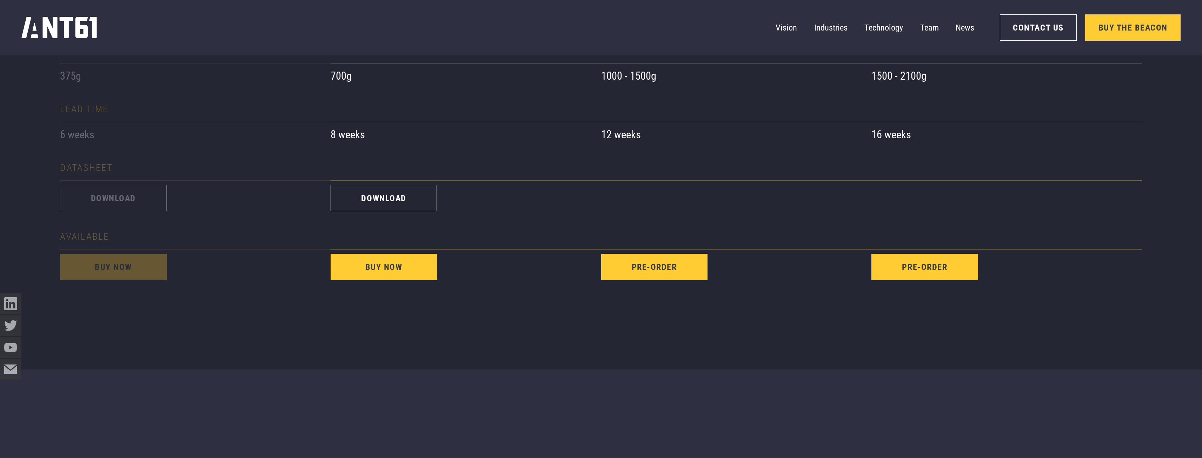
scroll to position [928, 0]
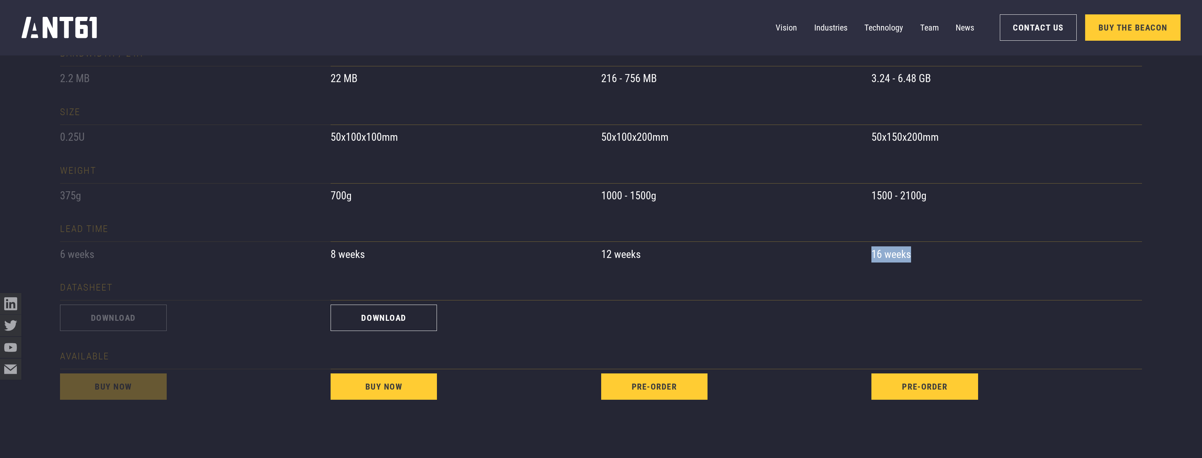
drag, startPoint x: 902, startPoint y: 289, endPoint x: 890, endPoint y: 194, distance: 95.1
click at [533, 195] on div "extra large 3.24 - 6.48 GB 50x150x200mm 1500 - 2100g 16 weeks download pre-order" at bounding box center [1006, 61] width 271 height 685
click at [533, 194] on div "1500 - 2100g" at bounding box center [1006, 196] width 271 height 16
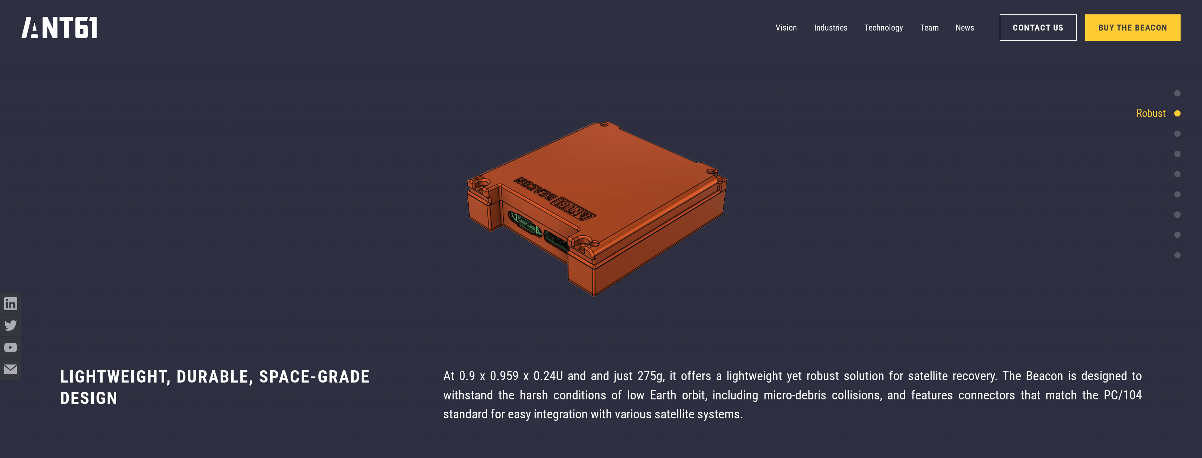
scroll to position [2609, 0]
